Goal: Register for event/course

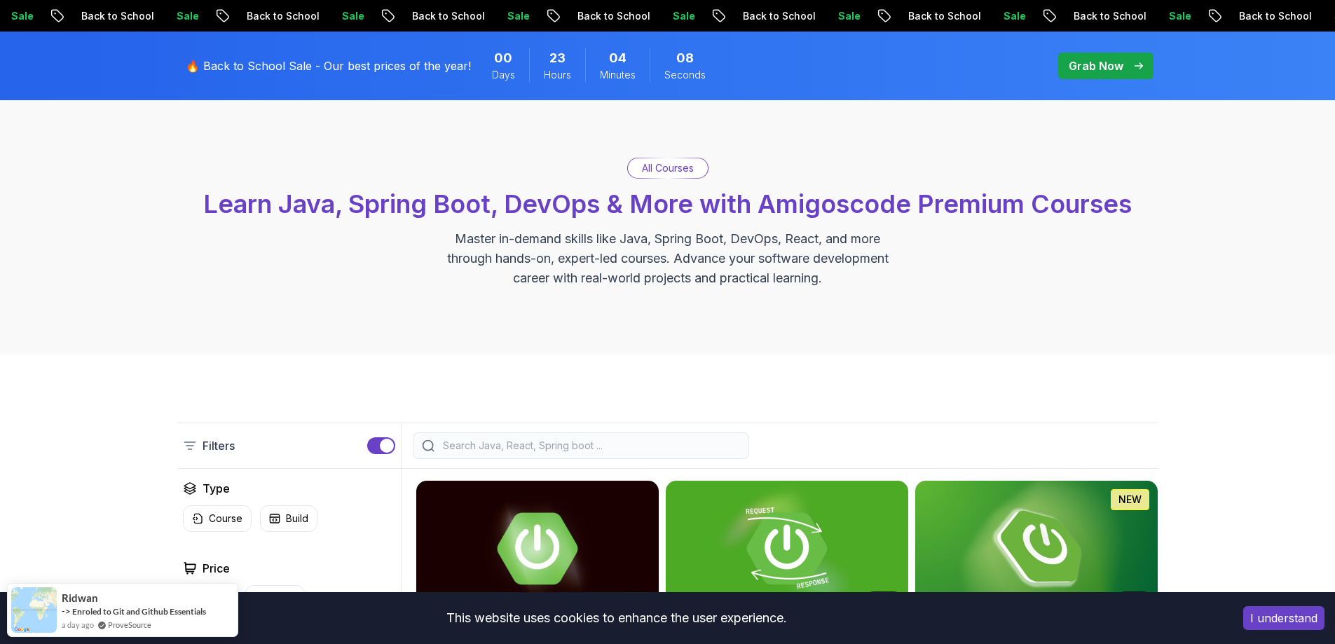
scroll to position [140, 0]
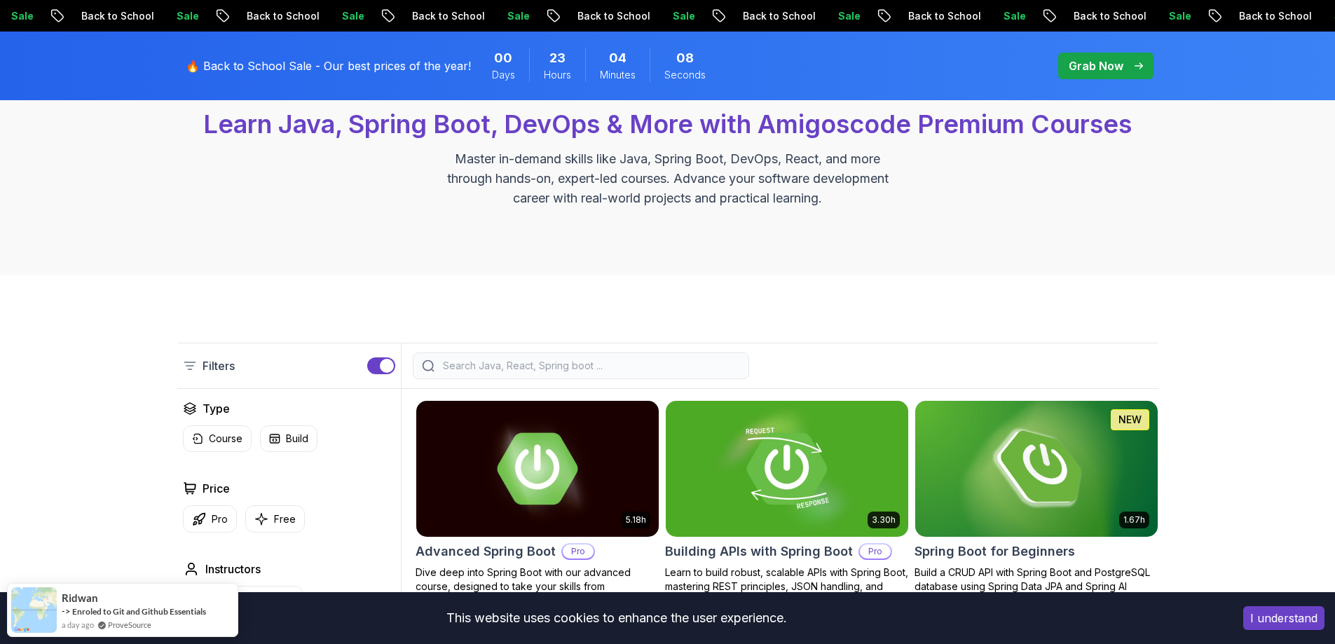
click at [489, 368] on input "search" at bounding box center [590, 366] width 300 height 14
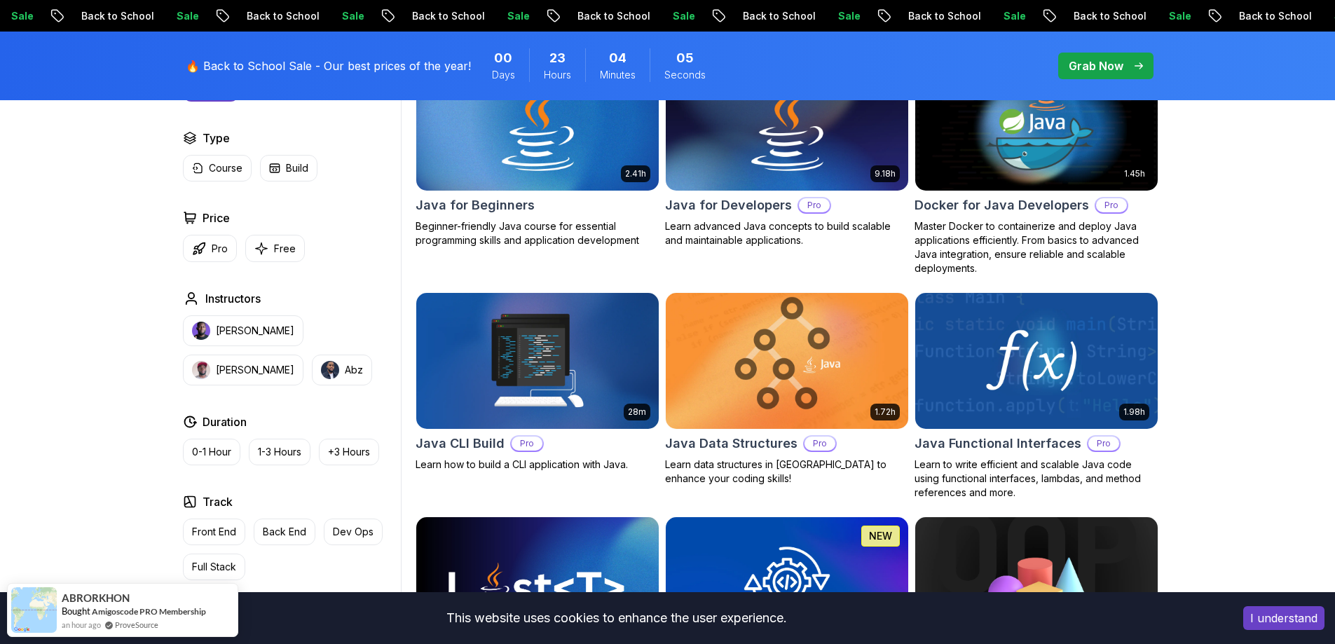
scroll to position [490, 0]
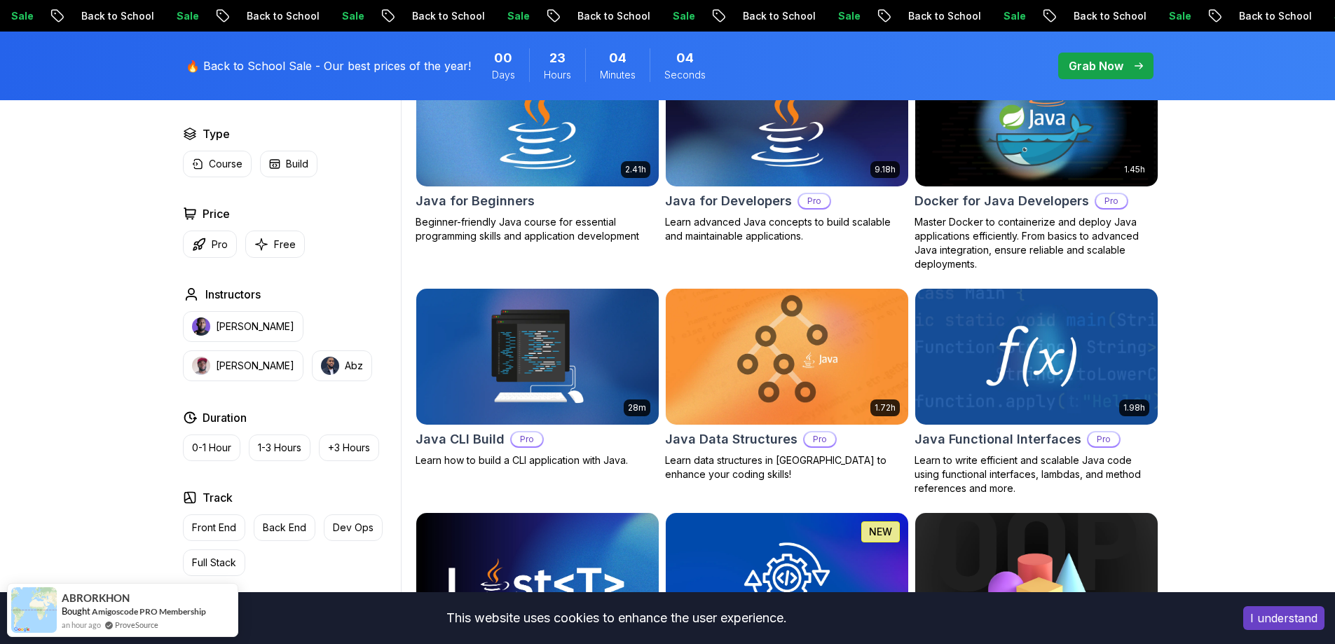
type input "java"
click at [561, 202] on div "Java for Beginners" at bounding box center [537, 201] width 244 height 20
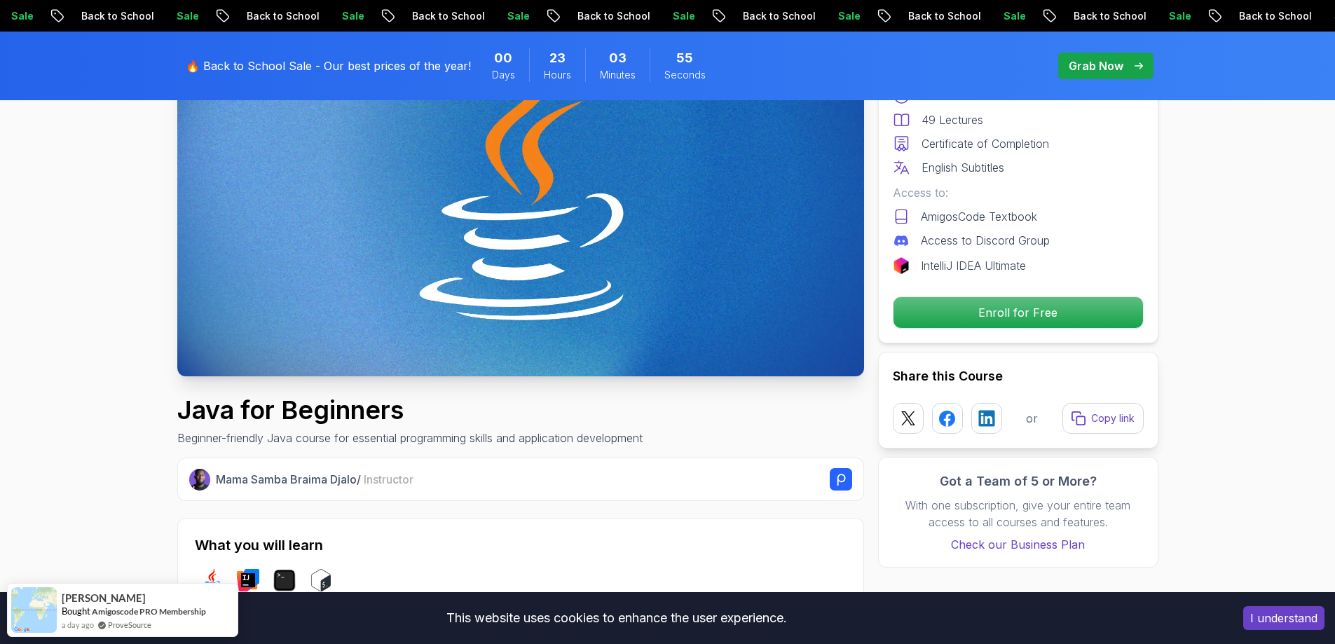
scroll to position [210, 0]
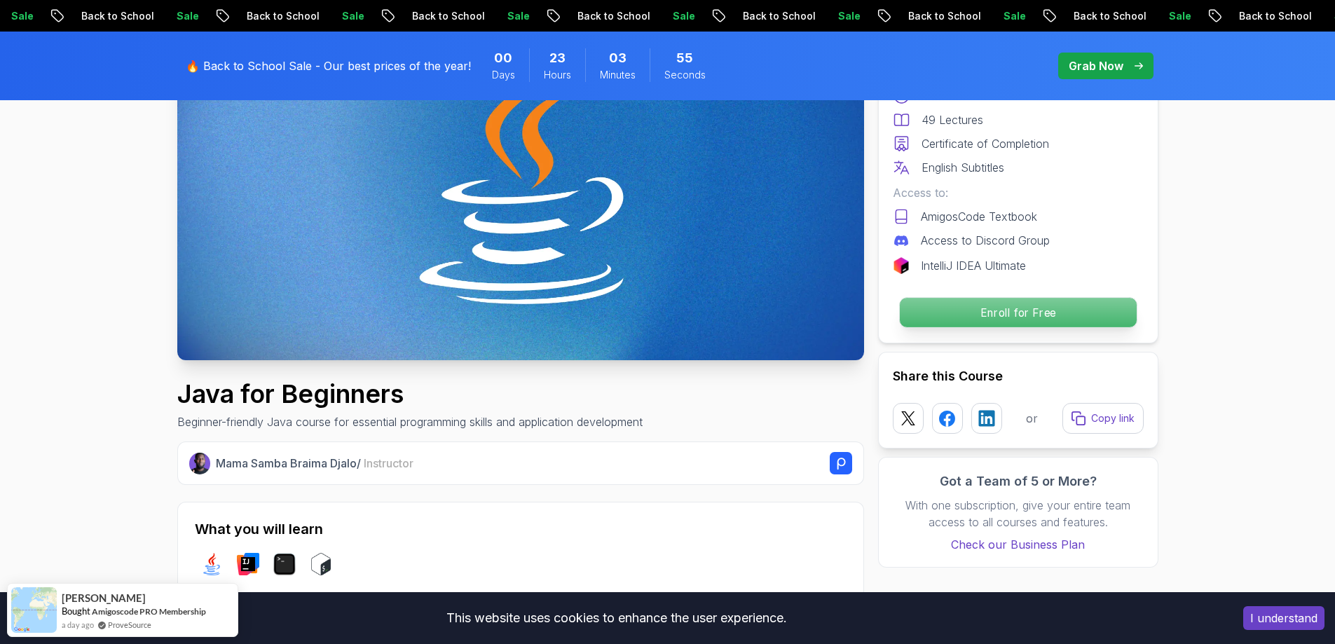
click at [1026, 313] on p "Enroll for Free" at bounding box center [1017, 312] width 237 height 29
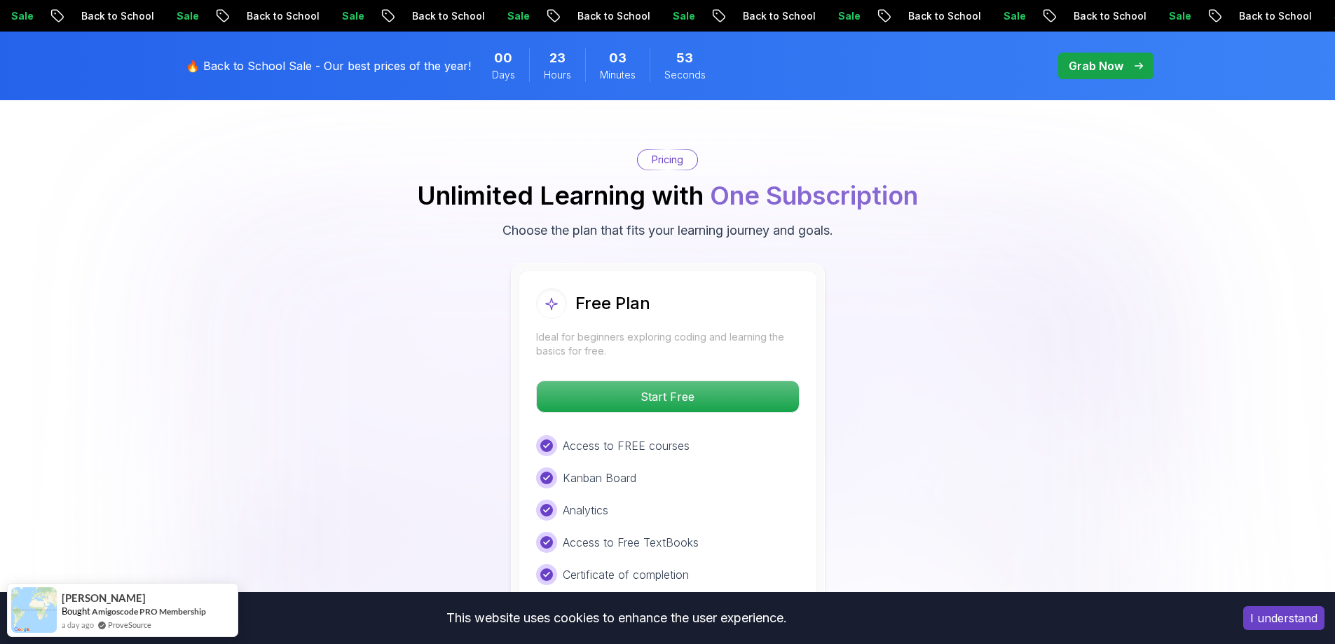
scroll to position [2794, 0]
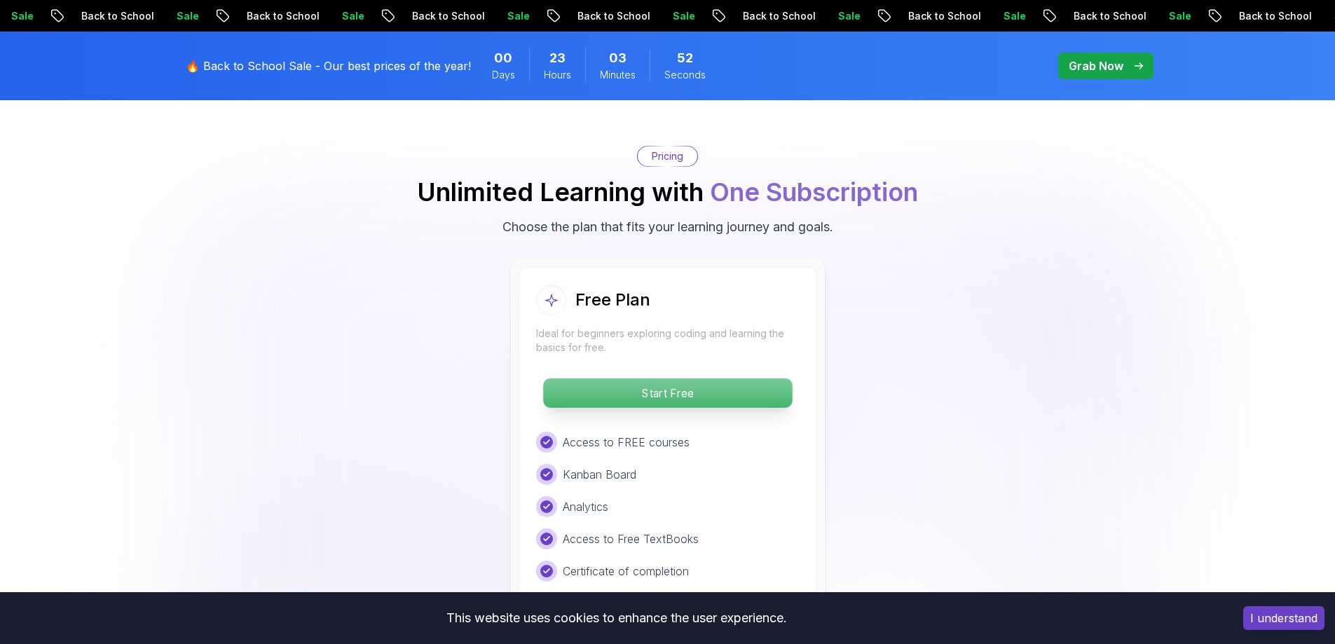
click at [723, 378] on p "Start Free" at bounding box center [667, 392] width 249 height 29
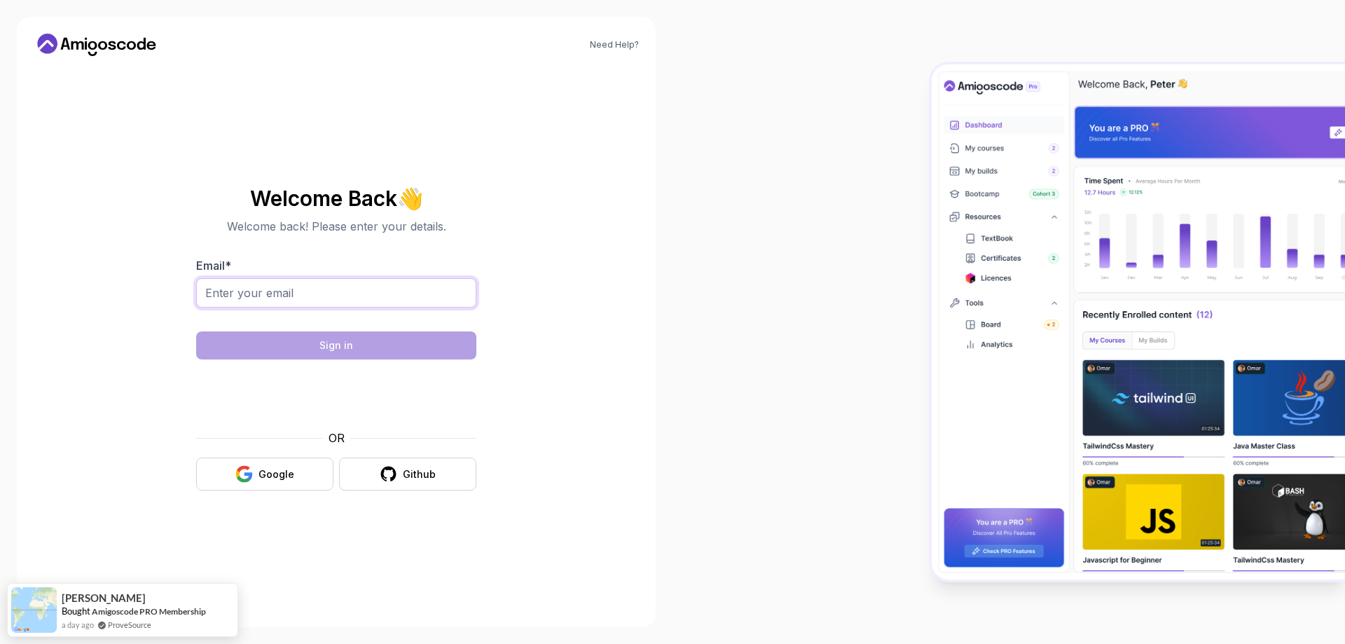
click at [348, 288] on input "Email *" at bounding box center [336, 292] width 280 height 29
type input "[EMAIL_ADDRESS][DOMAIN_NAME]"
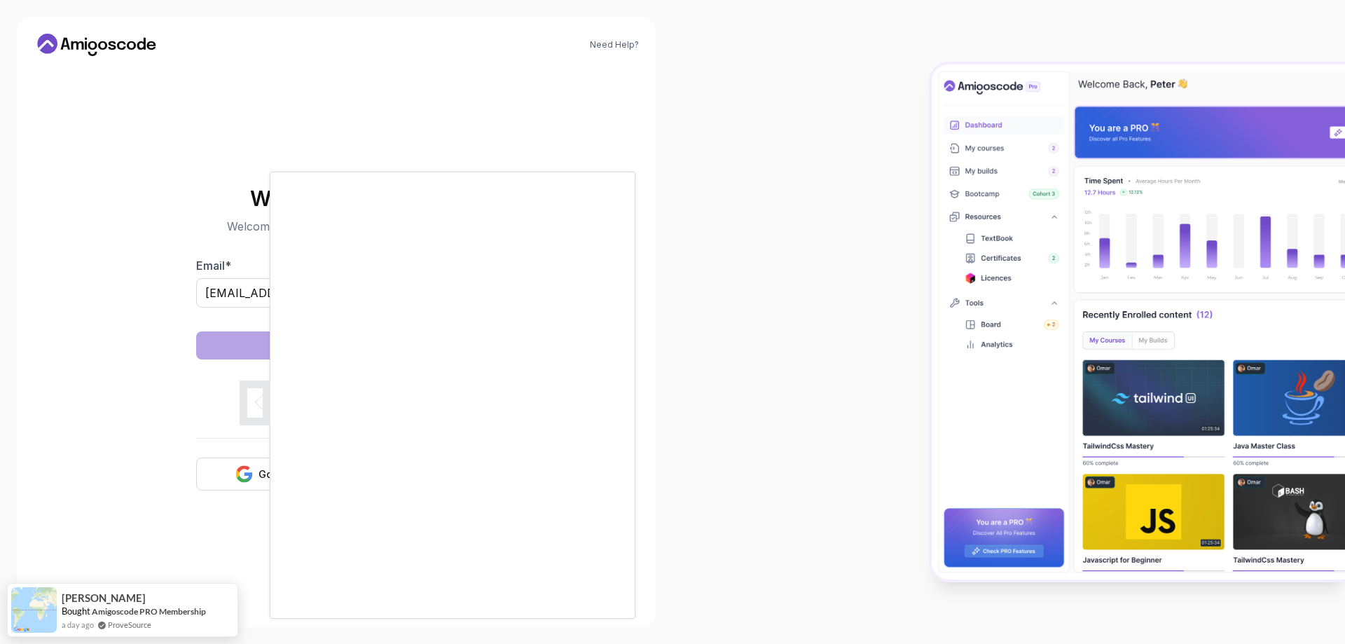
click at [247, 480] on div at bounding box center [672, 322] width 1345 height 644
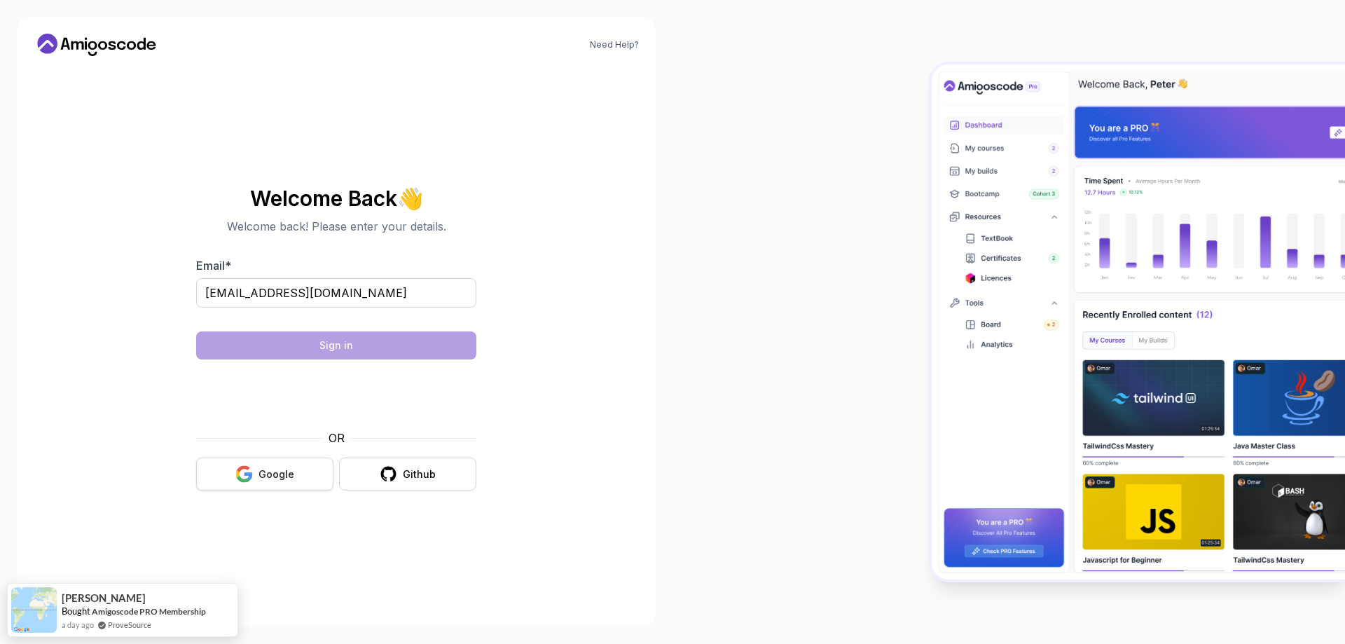
click at [253, 471] on icon "button" at bounding box center [244, 474] width 18 height 18
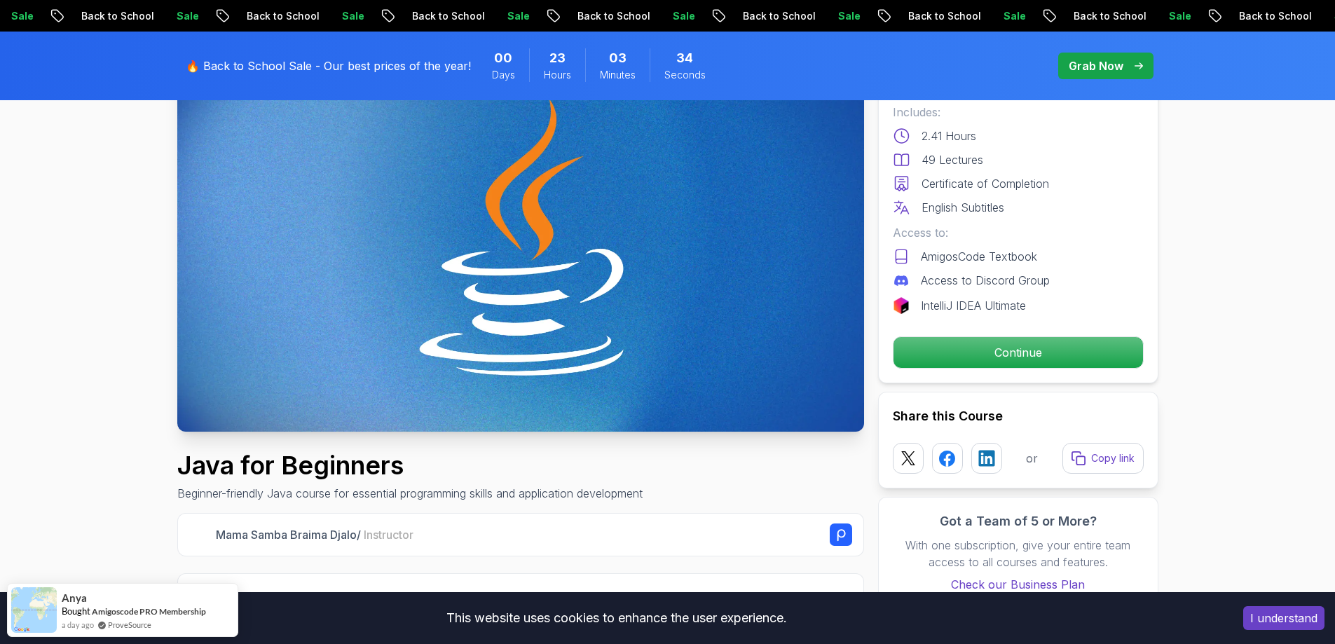
scroll to position [140, 0]
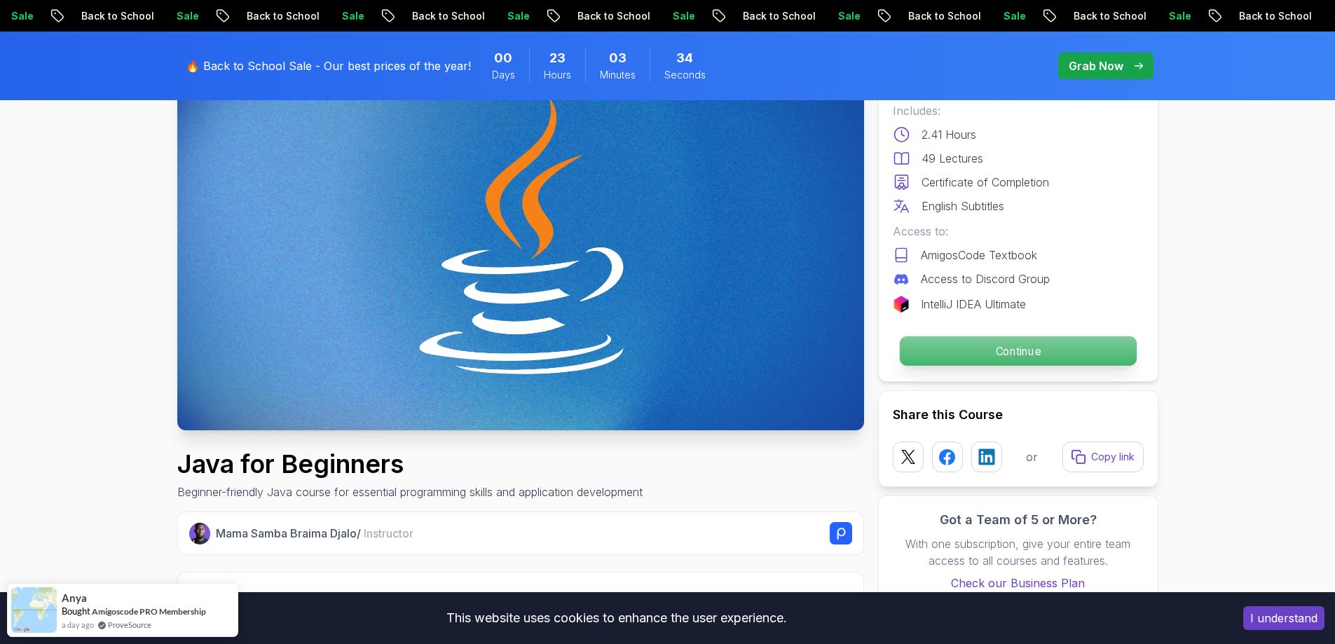
click at [1014, 352] on p "Continue" at bounding box center [1017, 350] width 237 height 29
